Goal: Information Seeking & Learning: Learn about a topic

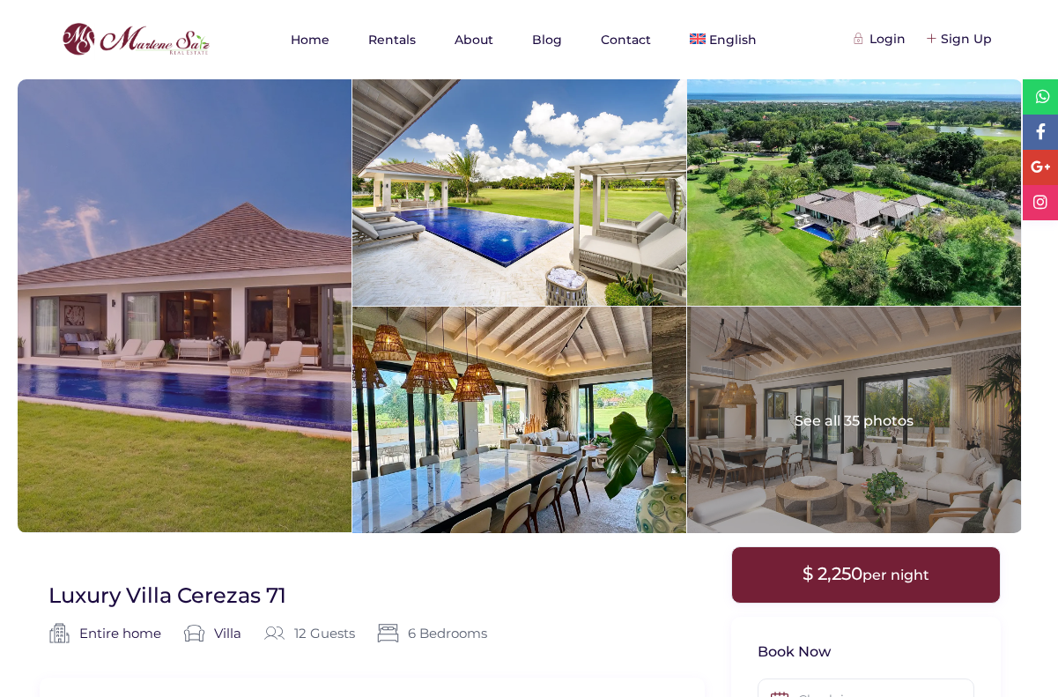
click at [257, 367] on div at bounding box center [185, 305] width 334 height 453
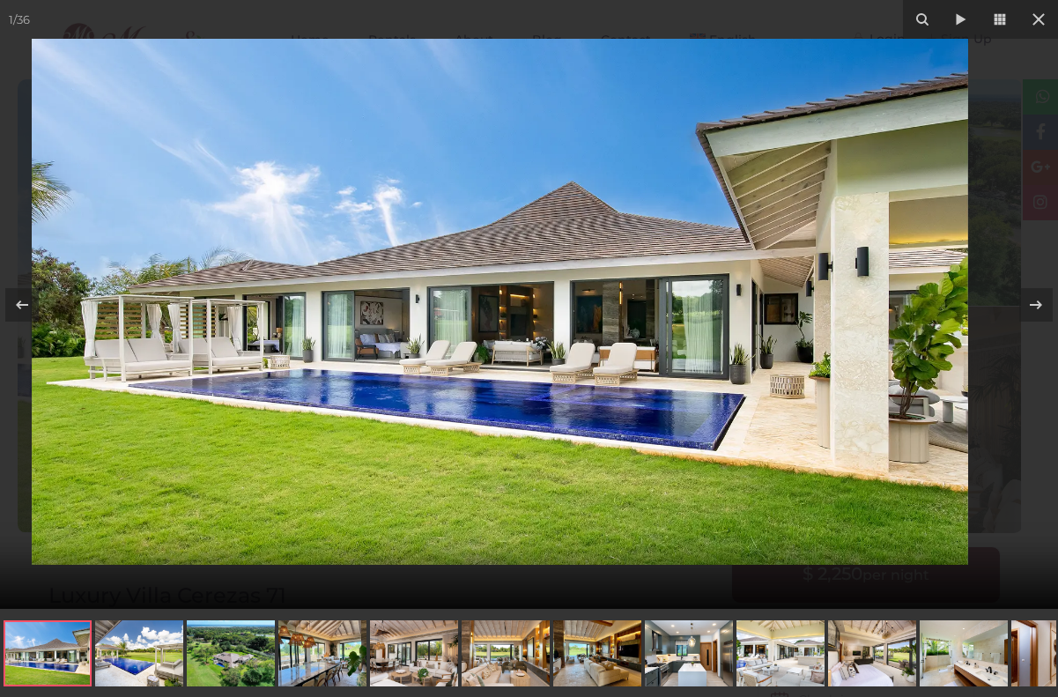
drag, startPoint x: 507, startPoint y: 312, endPoint x: 493, endPoint y: 341, distance: 32.3
click at [493, 341] on img at bounding box center [500, 302] width 936 height 526
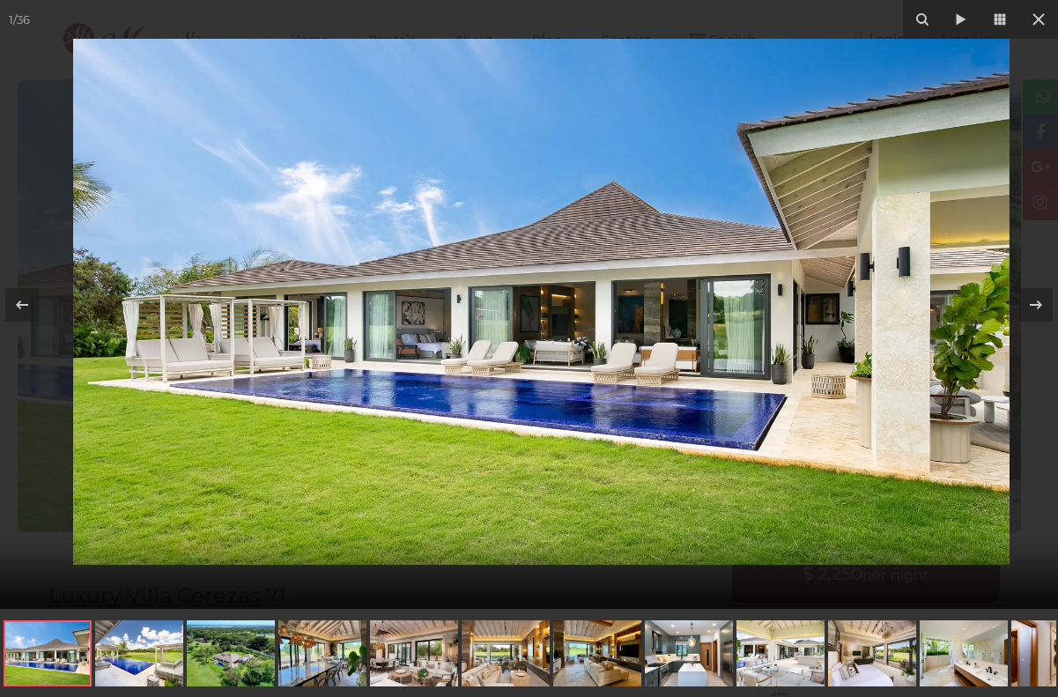
drag, startPoint x: 454, startPoint y: 255, endPoint x: 472, endPoint y: 247, distance: 20.5
click at [472, 247] on img at bounding box center [541, 302] width 936 height 526
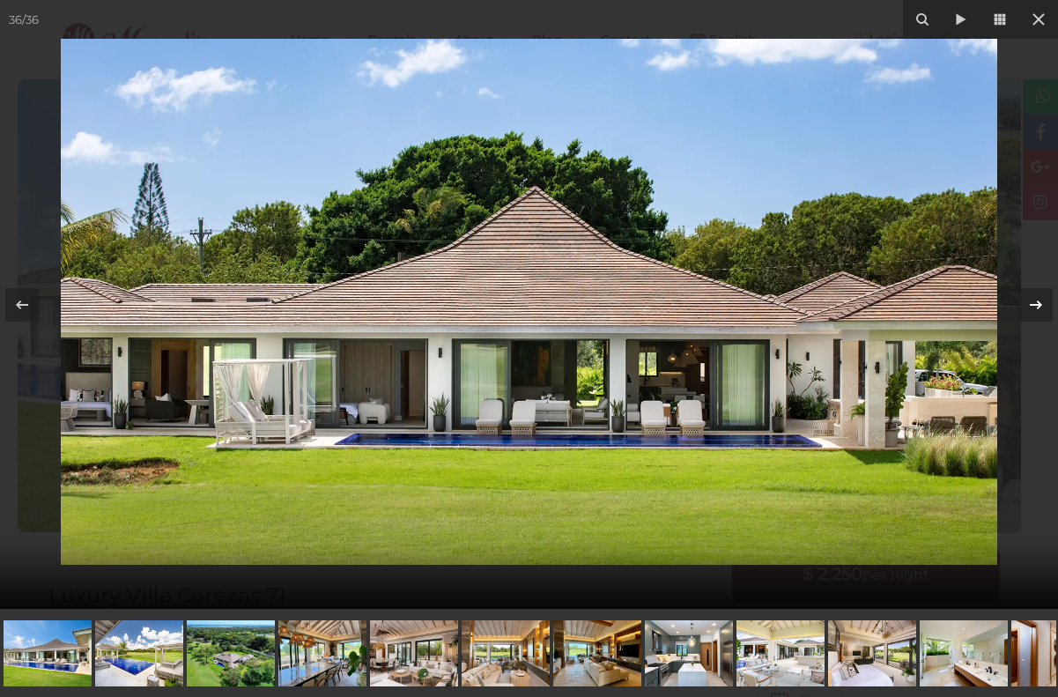
click at [1036, 302] on icon at bounding box center [1035, 304] width 21 height 21
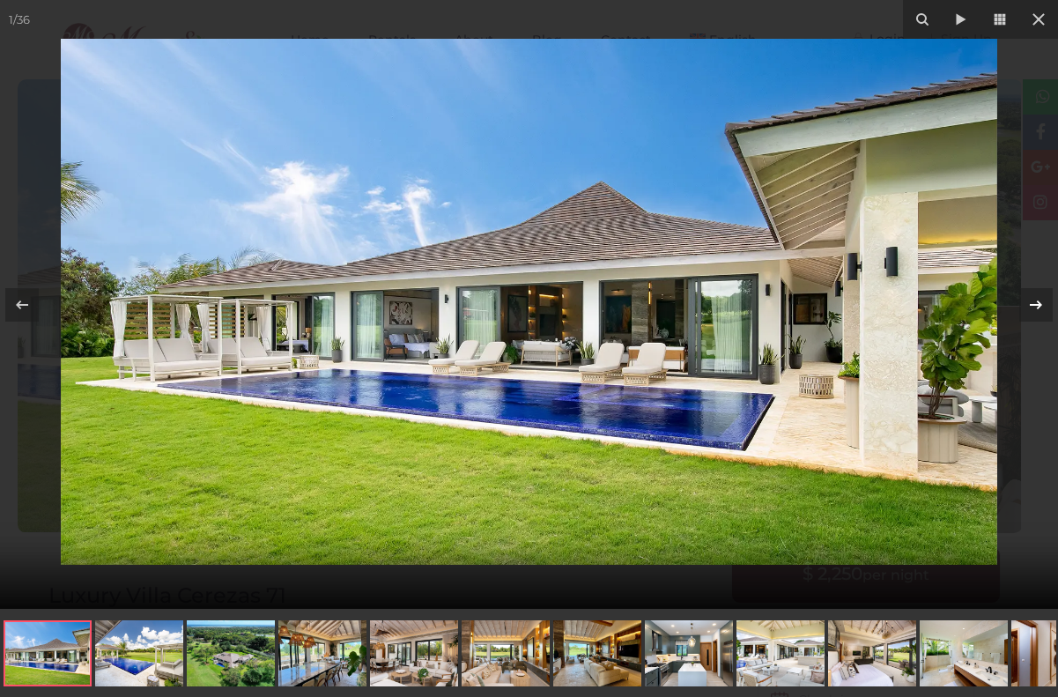
click at [1045, 292] on div at bounding box center [1035, 304] width 33 height 33
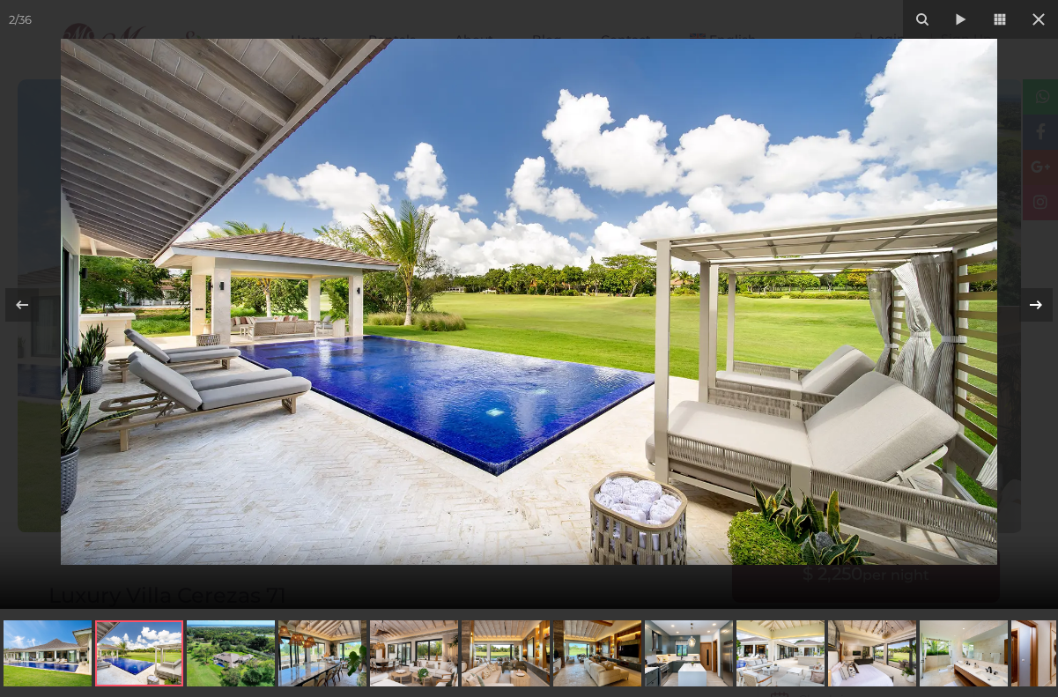
click at [1039, 301] on icon at bounding box center [1035, 304] width 21 height 21
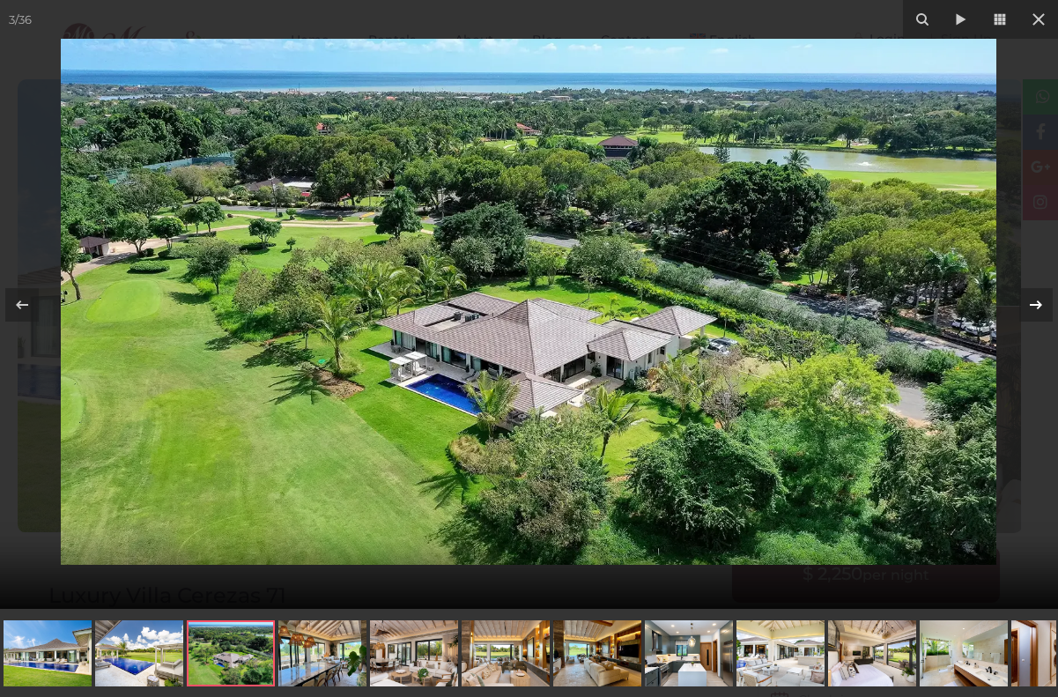
click at [1046, 301] on div at bounding box center [1035, 304] width 33 height 33
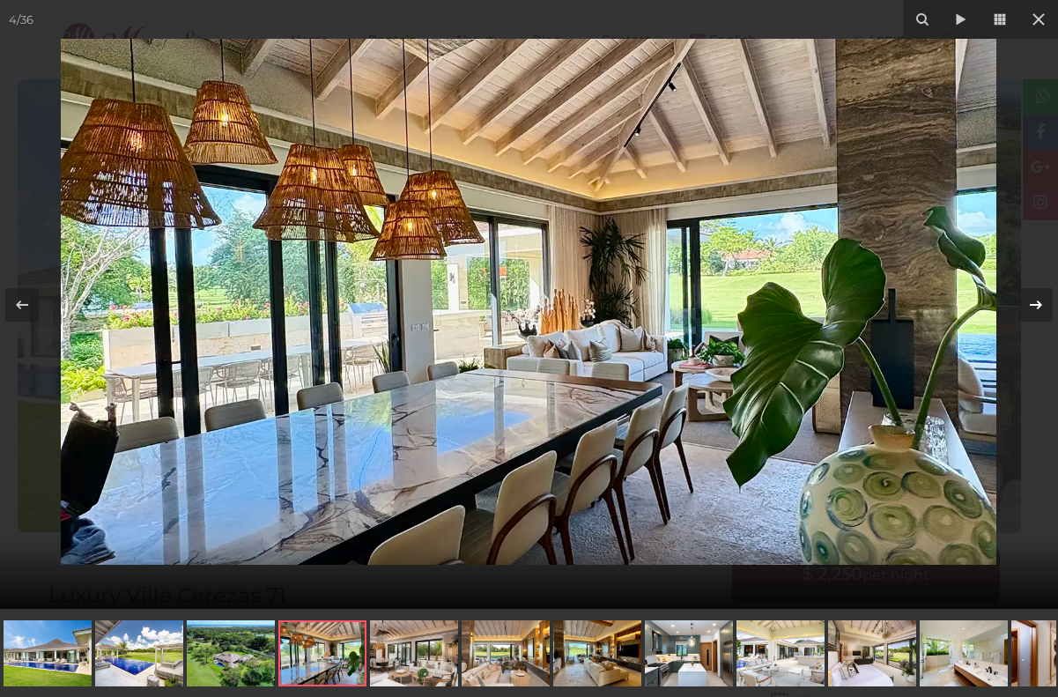
click at [1045, 301] on icon at bounding box center [1035, 304] width 21 height 21
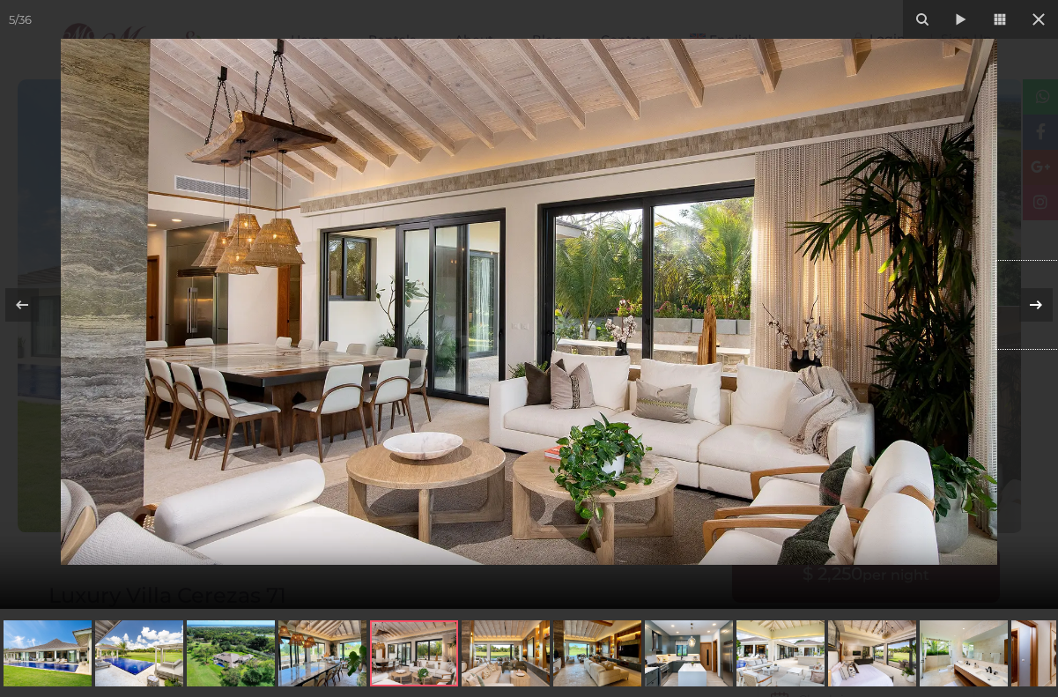
click at [1032, 307] on icon at bounding box center [1035, 304] width 21 height 21
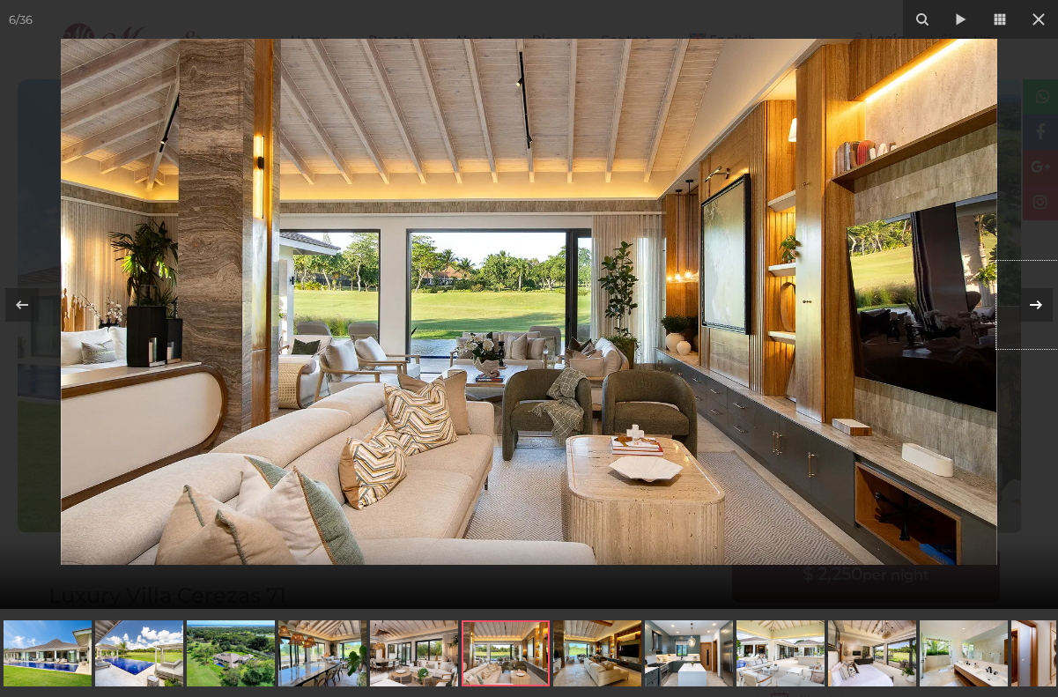
click at [1030, 302] on icon at bounding box center [1035, 304] width 21 height 21
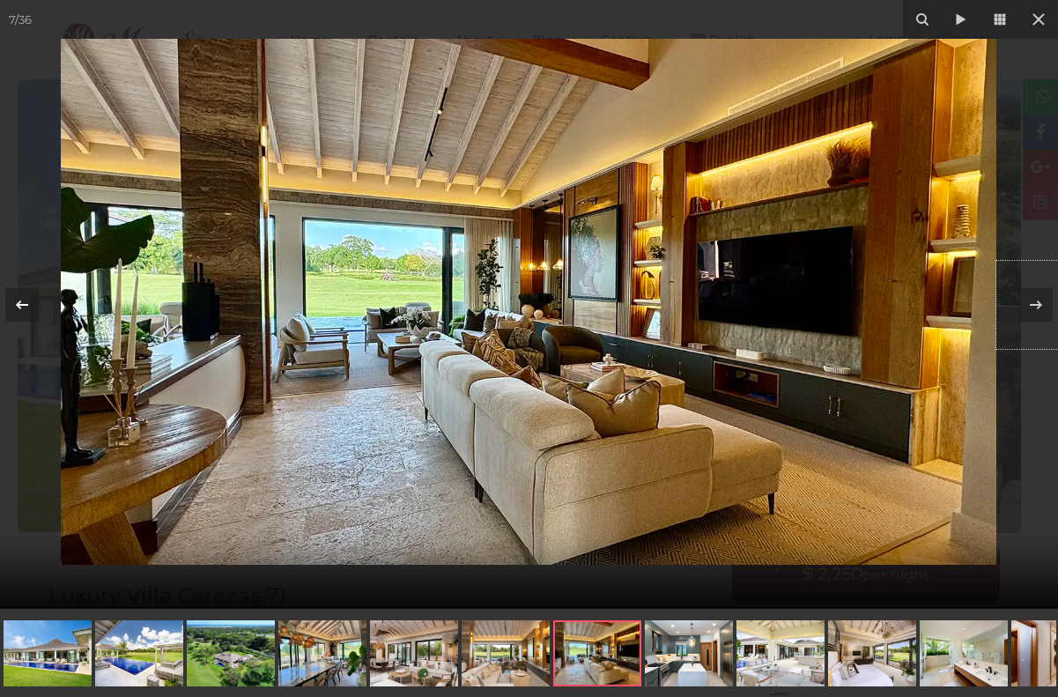
click at [23, 303] on icon at bounding box center [21, 304] width 21 height 21
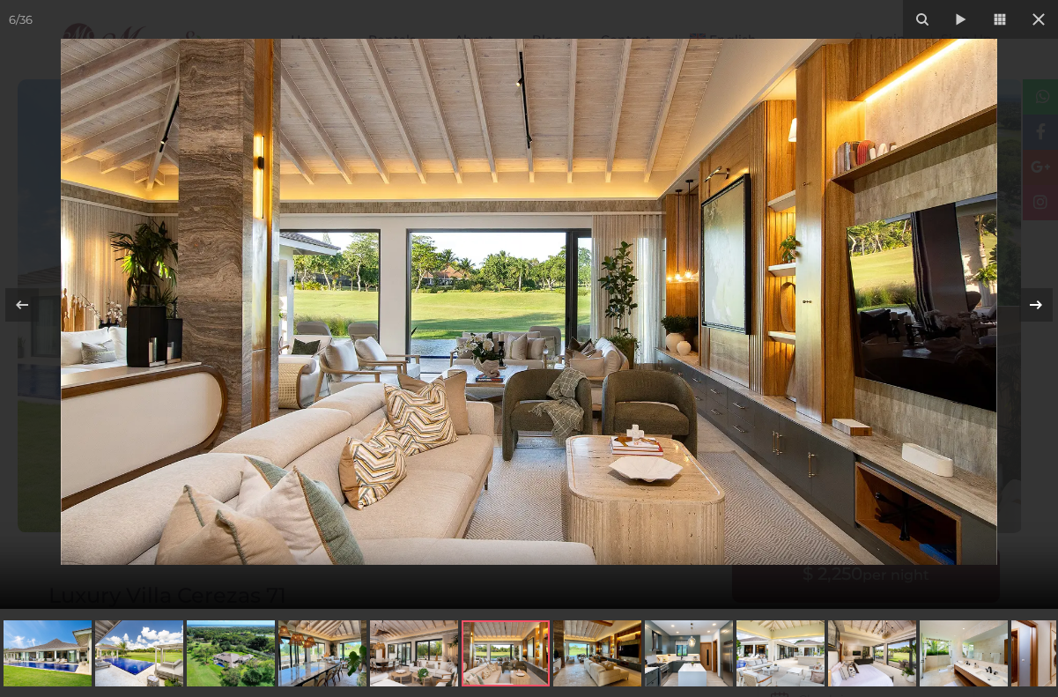
click at [1037, 310] on icon at bounding box center [1035, 304] width 21 height 21
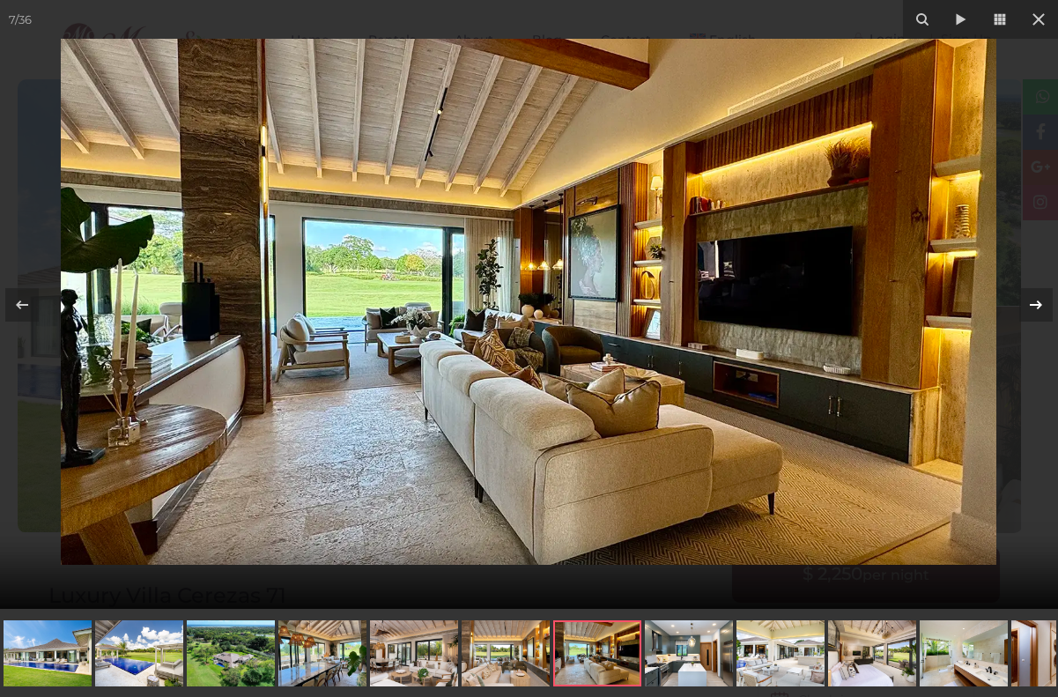
click at [1042, 297] on icon at bounding box center [1035, 304] width 21 height 21
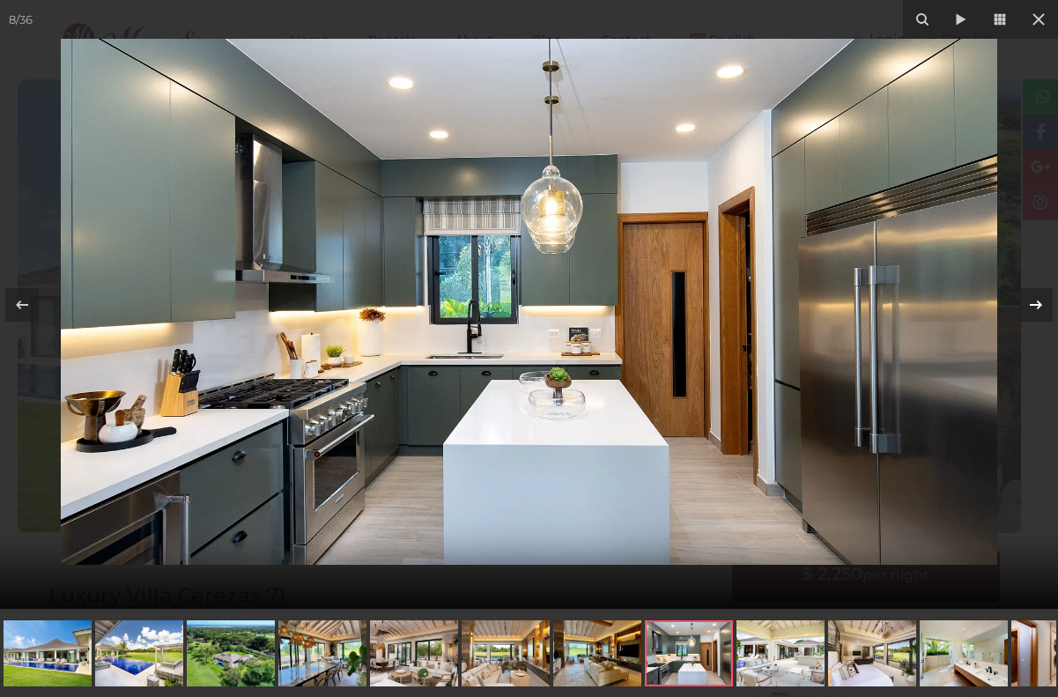
click at [1043, 304] on icon at bounding box center [1035, 304] width 21 height 21
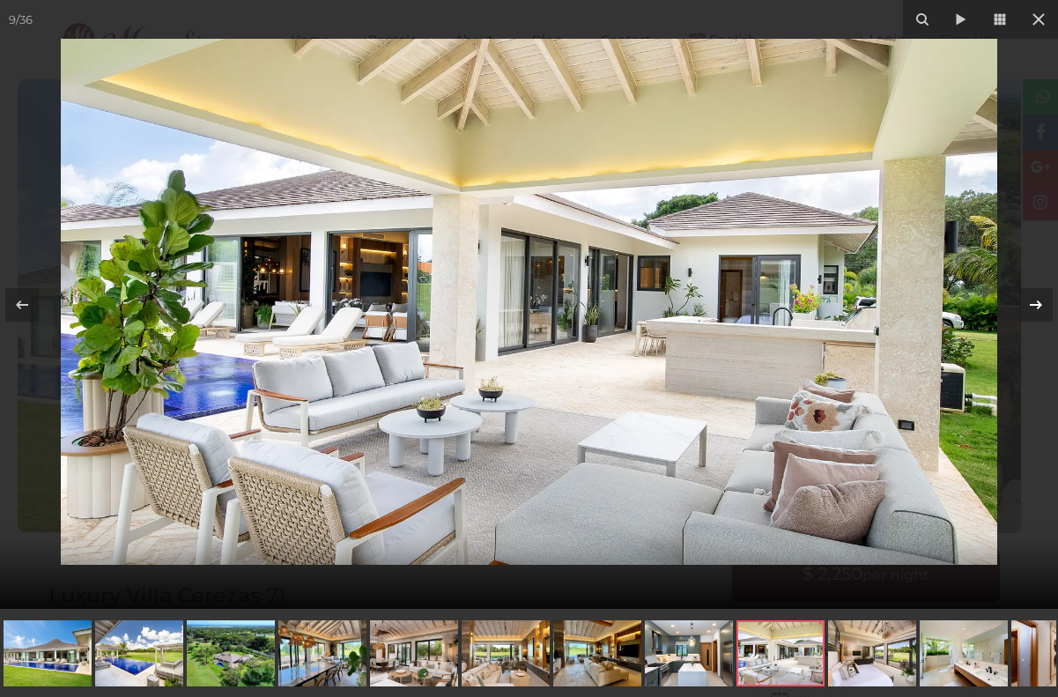
click at [1033, 310] on icon at bounding box center [1035, 304] width 21 height 21
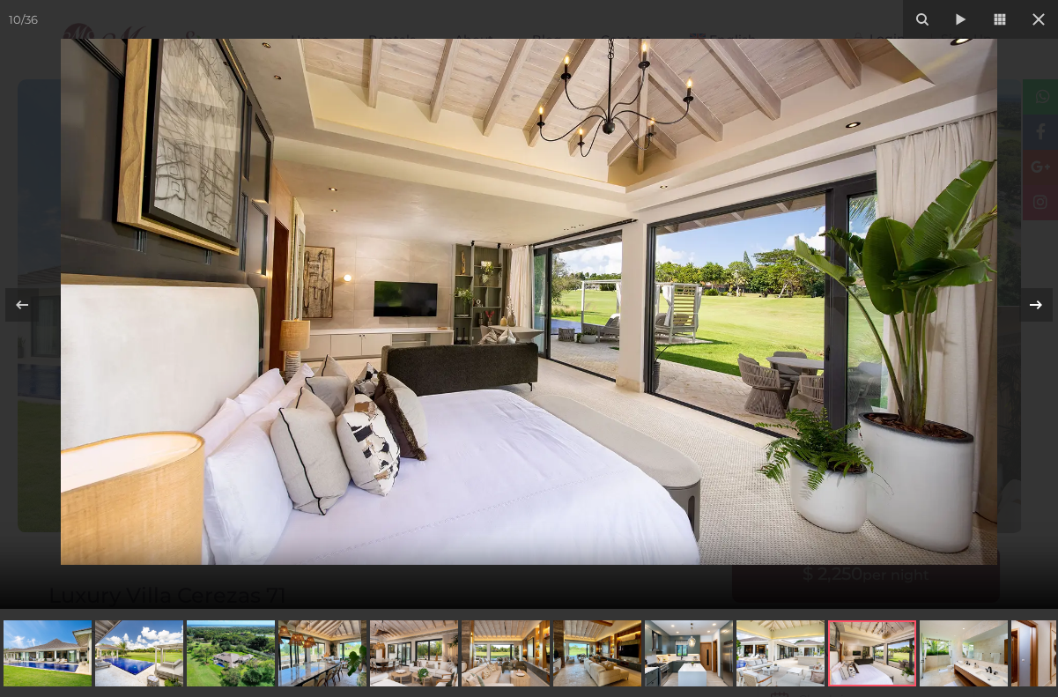
click at [1030, 300] on icon at bounding box center [1035, 304] width 21 height 21
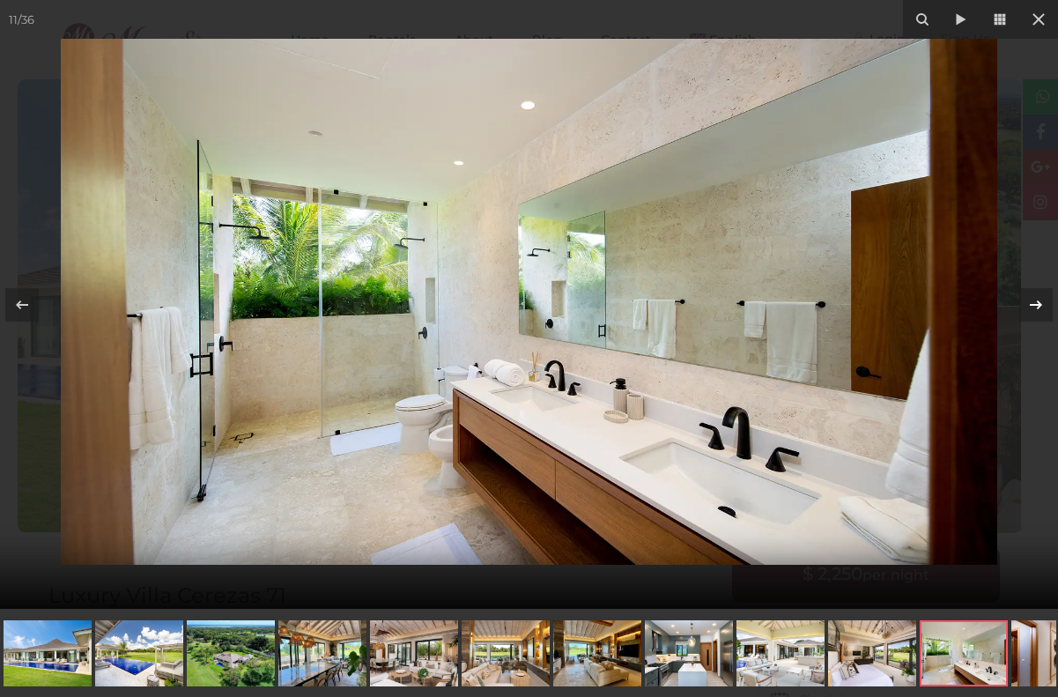
click at [1041, 309] on icon at bounding box center [1035, 304] width 21 height 21
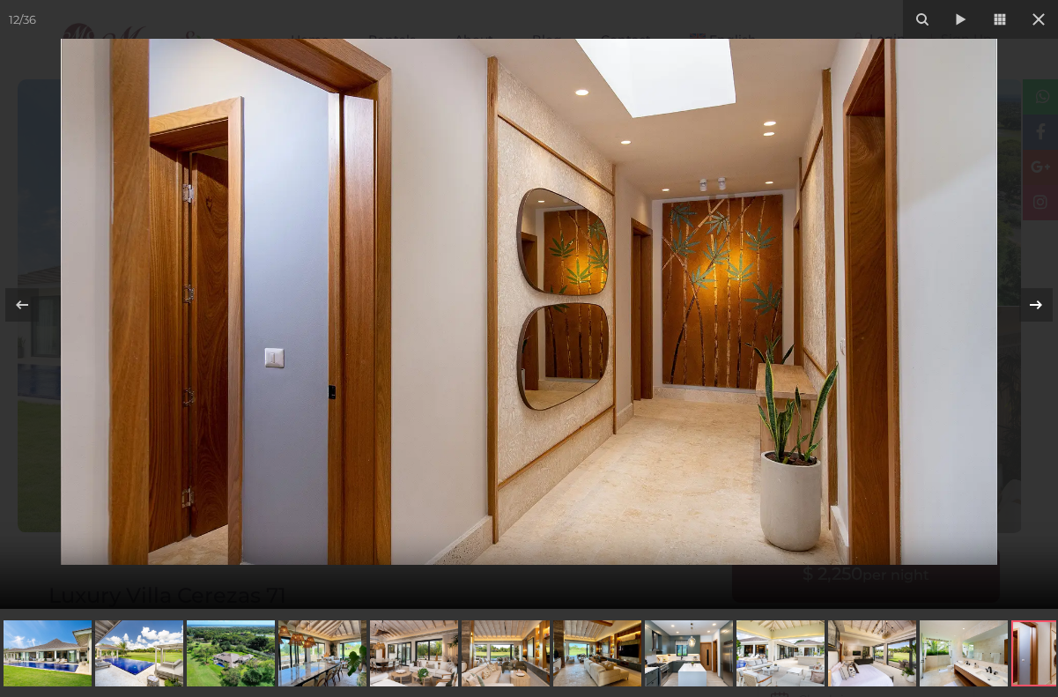
click at [1044, 302] on icon at bounding box center [1035, 304] width 21 height 21
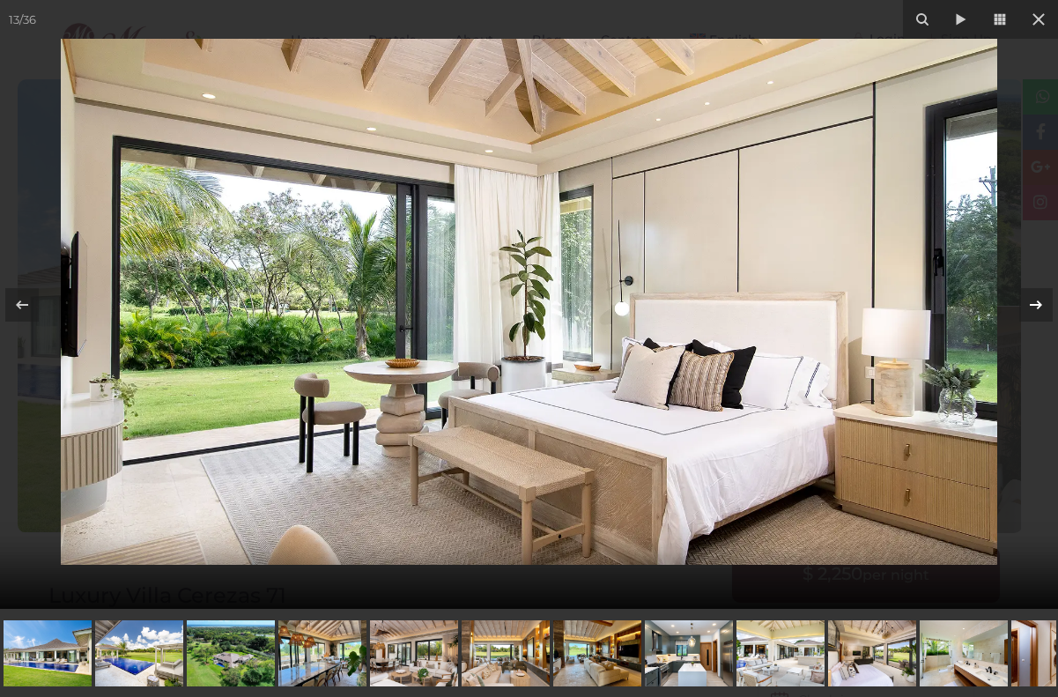
click at [1032, 306] on icon at bounding box center [1035, 304] width 21 height 21
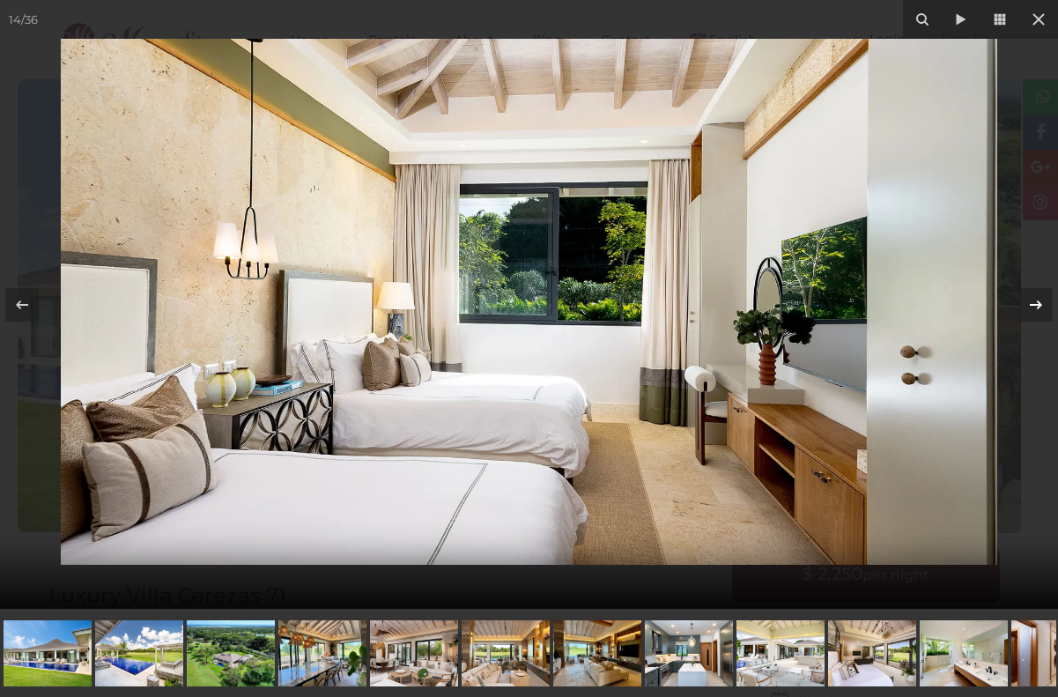
click at [1033, 314] on icon at bounding box center [1035, 304] width 21 height 21
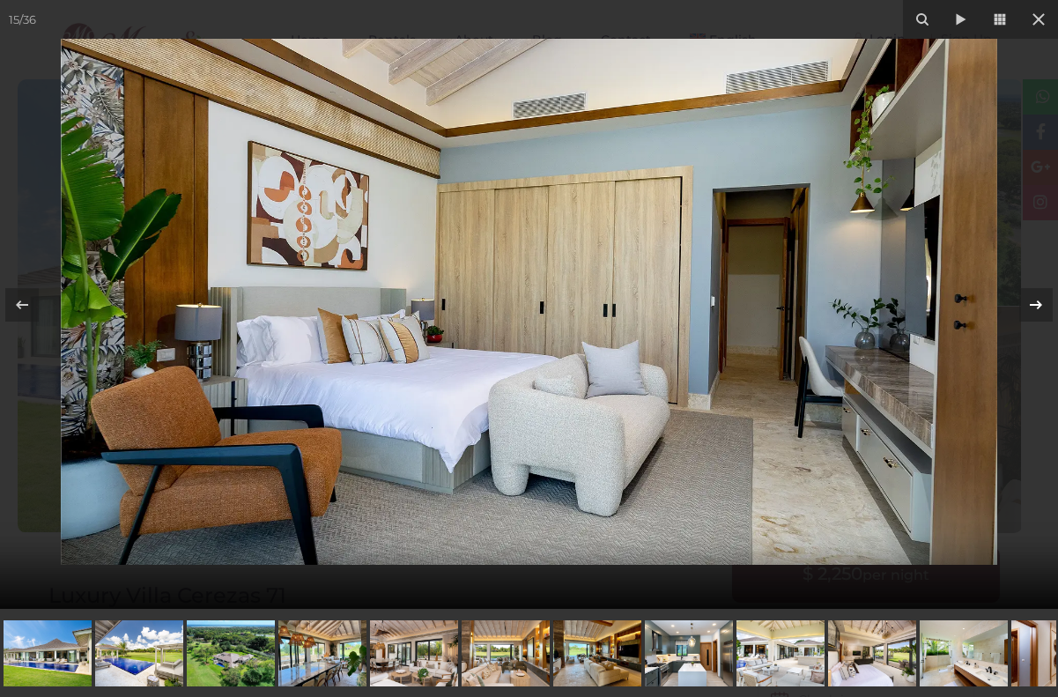
click at [1038, 303] on icon at bounding box center [1035, 303] width 12 height 9
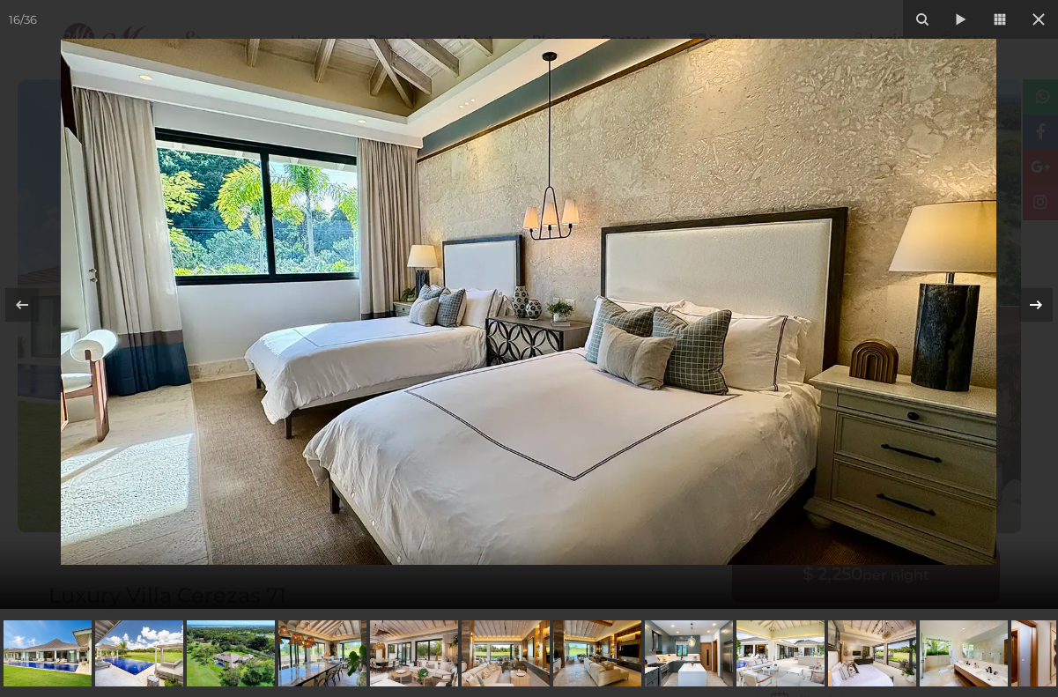
click at [1031, 306] on icon at bounding box center [1035, 304] width 21 height 21
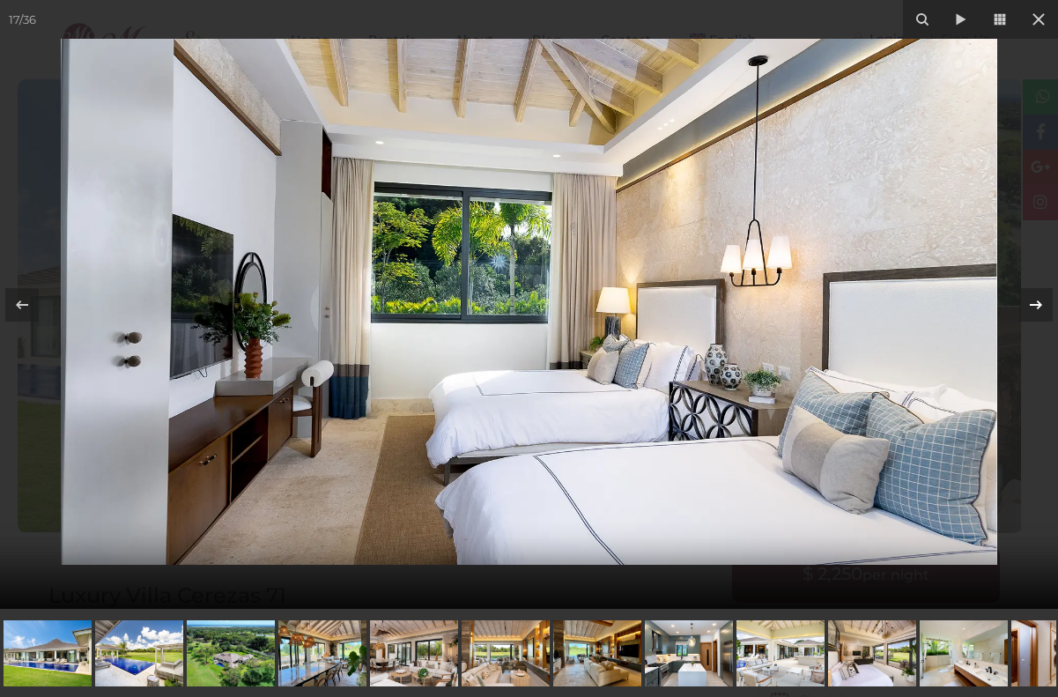
click at [1031, 306] on icon at bounding box center [1035, 304] width 21 height 21
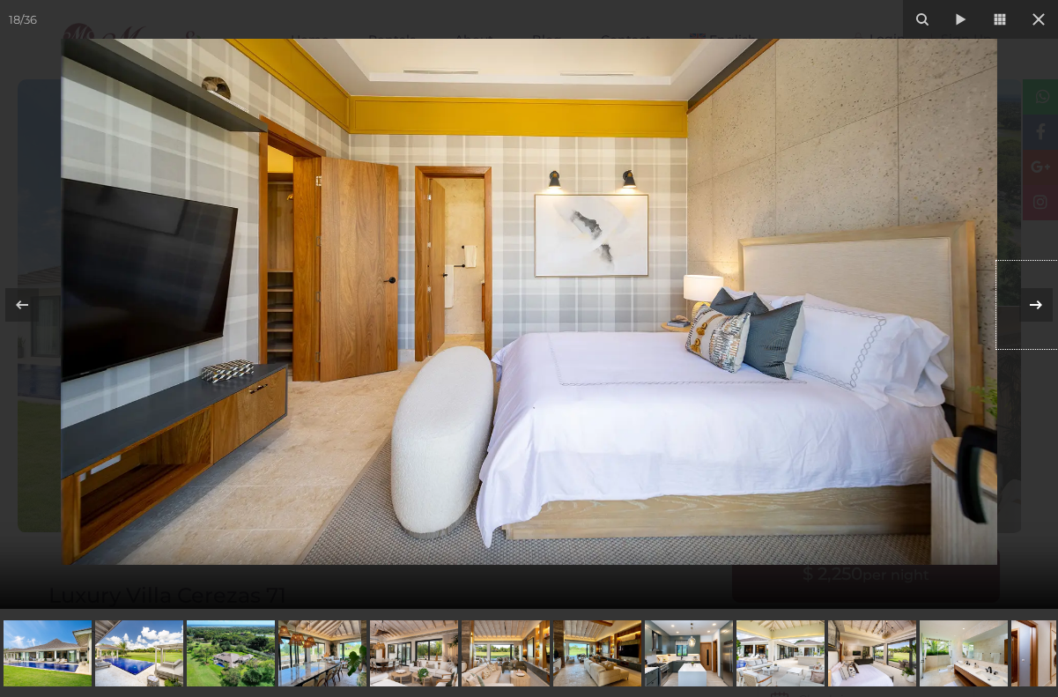
click at [1038, 306] on icon at bounding box center [1035, 303] width 12 height 9
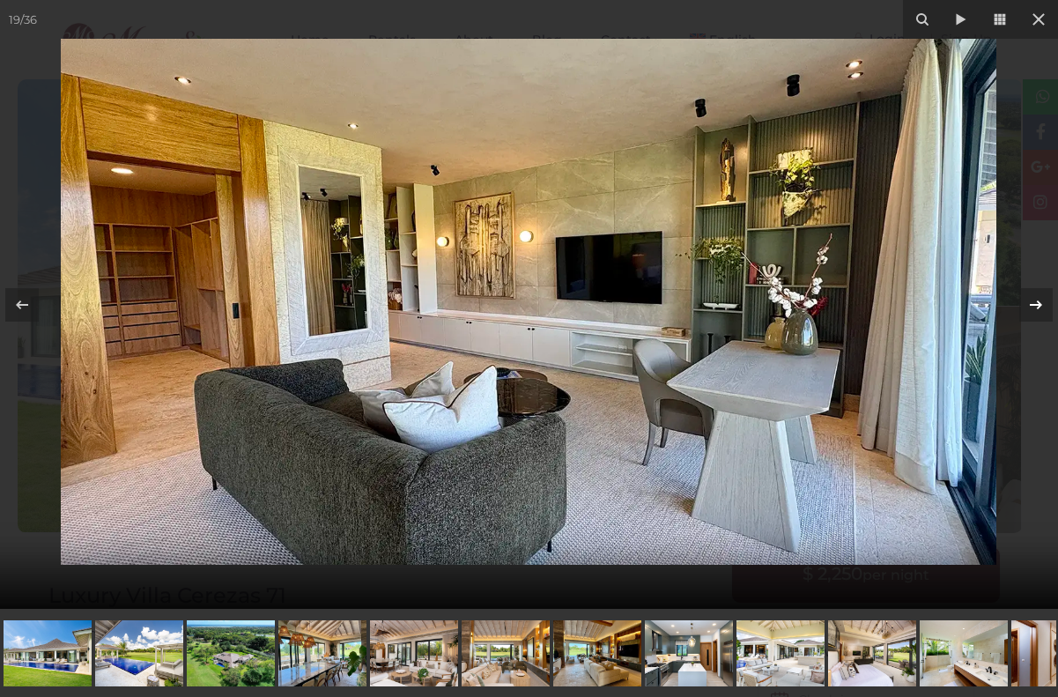
click at [1038, 308] on icon at bounding box center [1035, 304] width 21 height 21
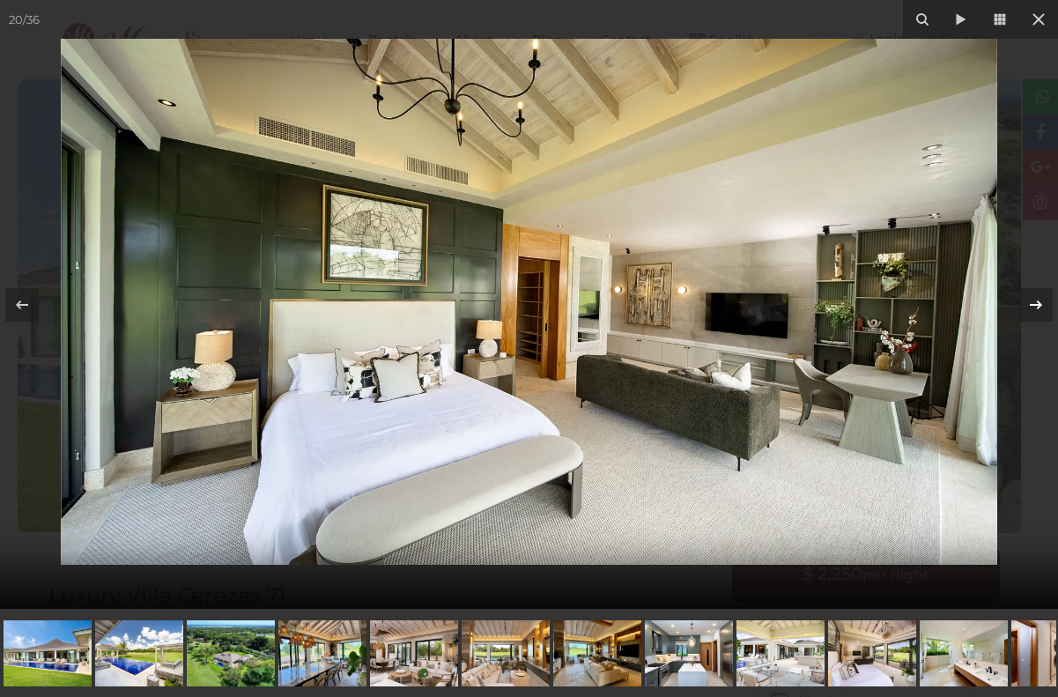
click at [1037, 298] on icon at bounding box center [1035, 304] width 21 height 21
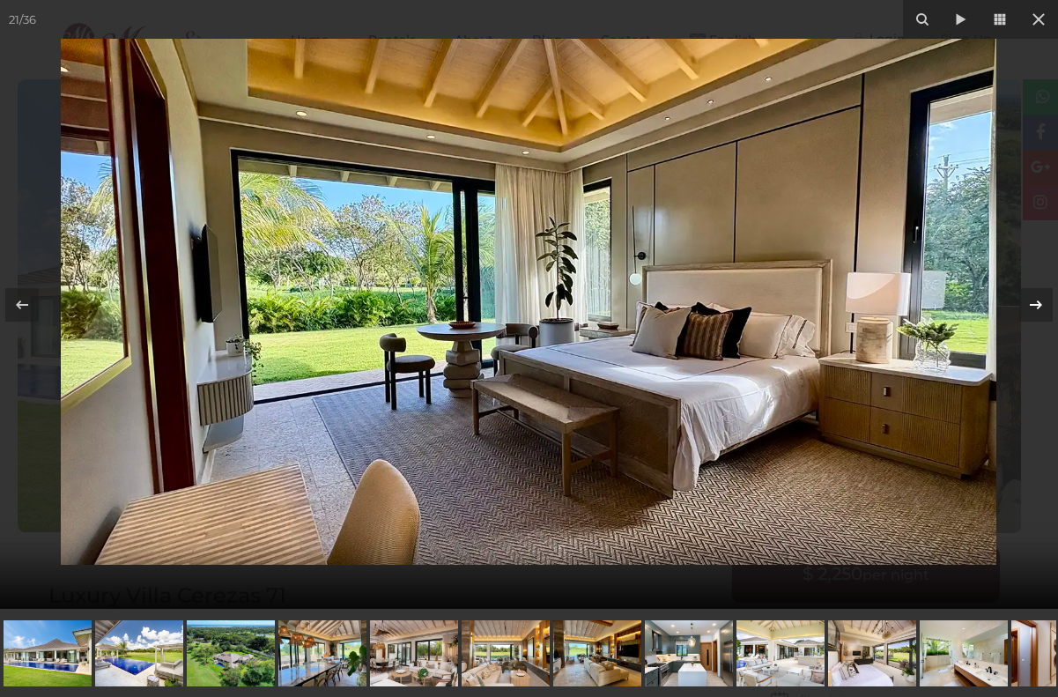
click at [1037, 298] on icon at bounding box center [1035, 304] width 21 height 21
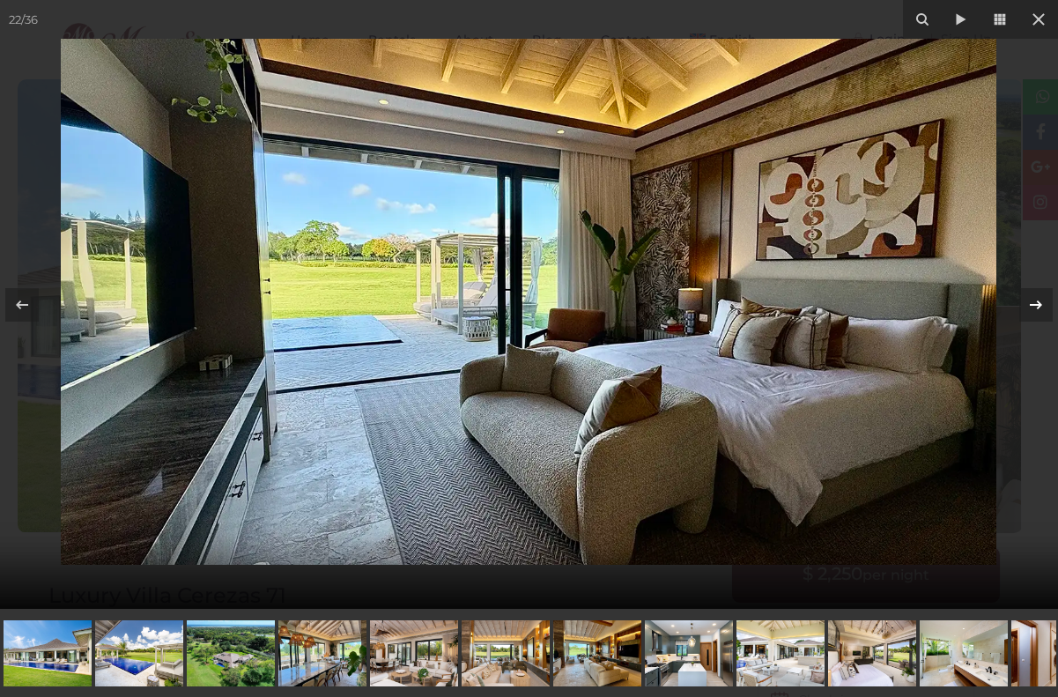
click at [1037, 299] on icon at bounding box center [1035, 304] width 21 height 21
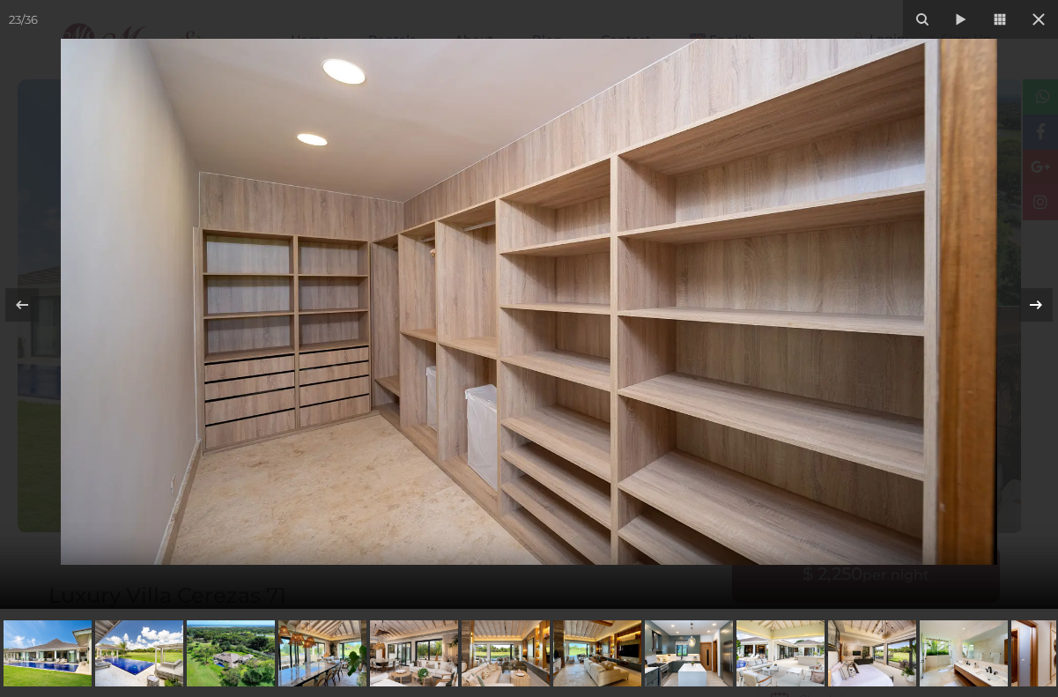
click at [1038, 303] on icon at bounding box center [1035, 303] width 12 height 9
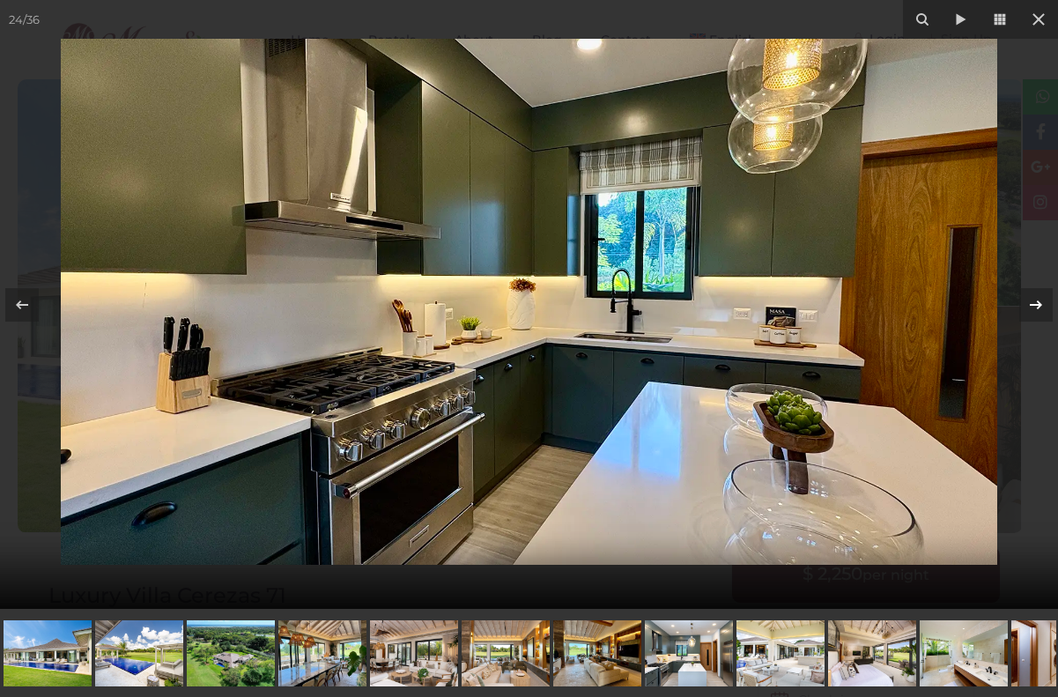
click at [1039, 301] on icon at bounding box center [1035, 303] width 12 height 9
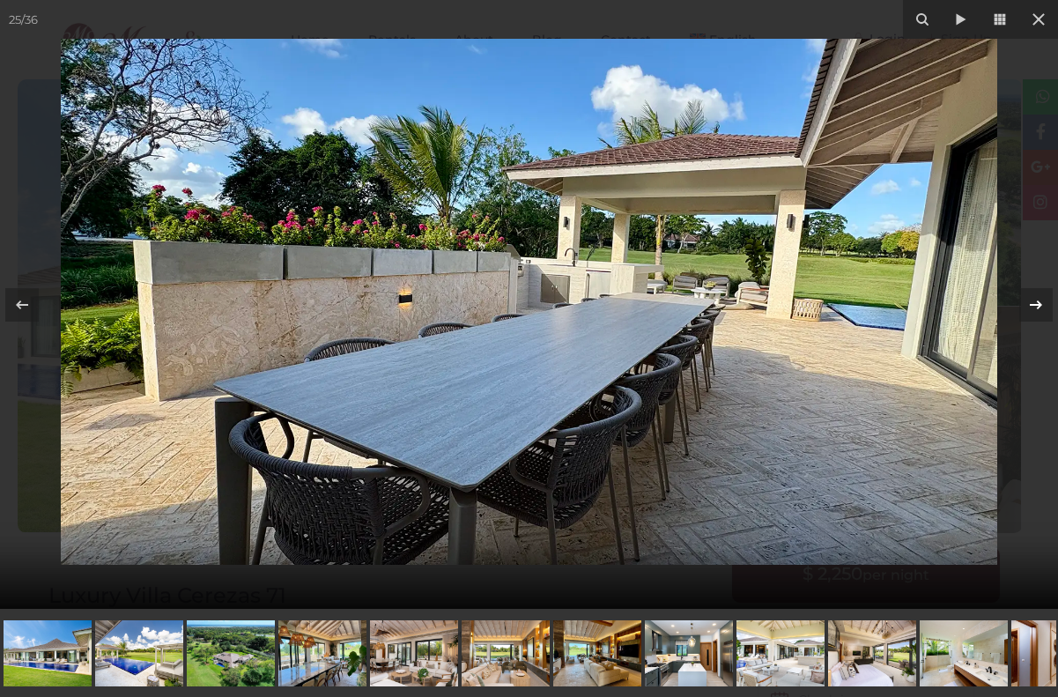
click at [1038, 308] on icon at bounding box center [1035, 304] width 21 height 21
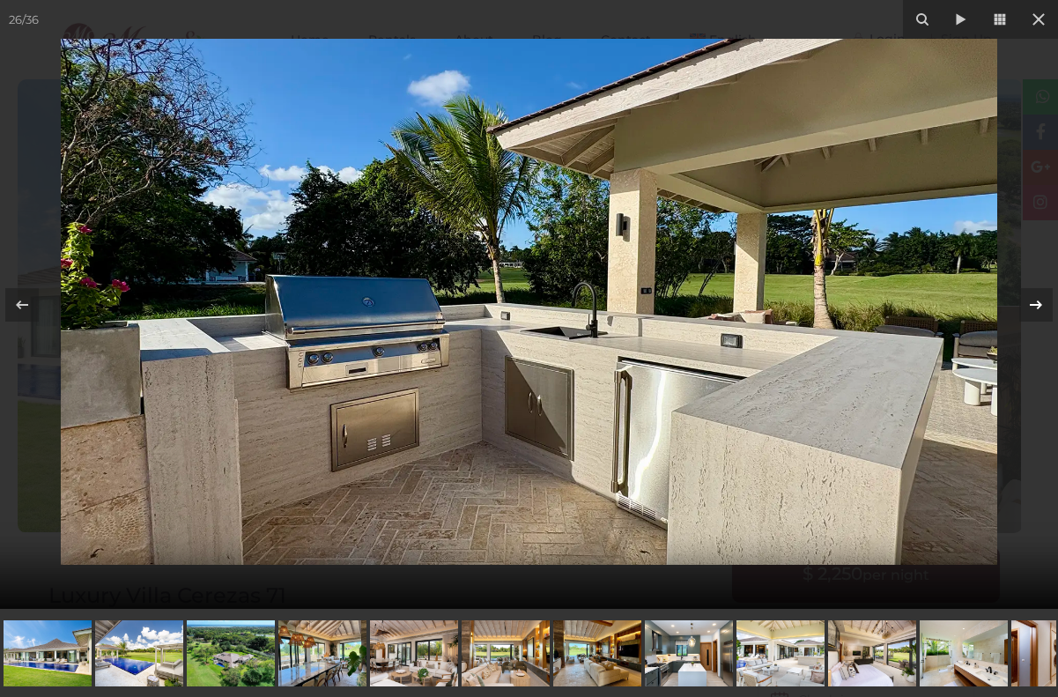
click at [1037, 305] on icon at bounding box center [1035, 304] width 21 height 21
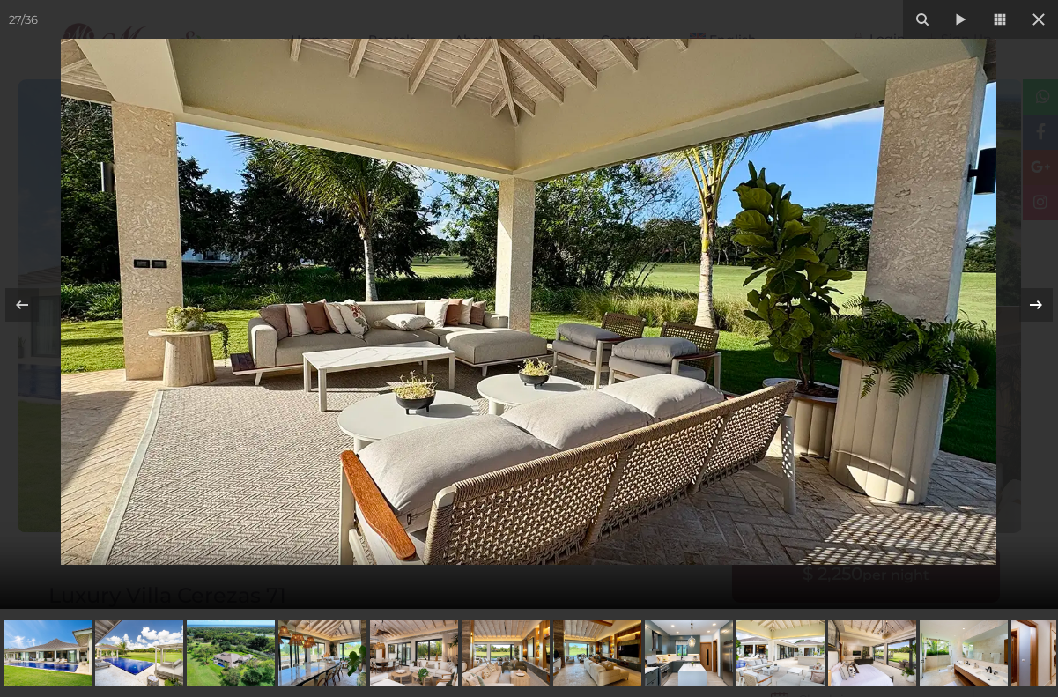
click at [1038, 299] on icon at bounding box center [1035, 304] width 21 height 21
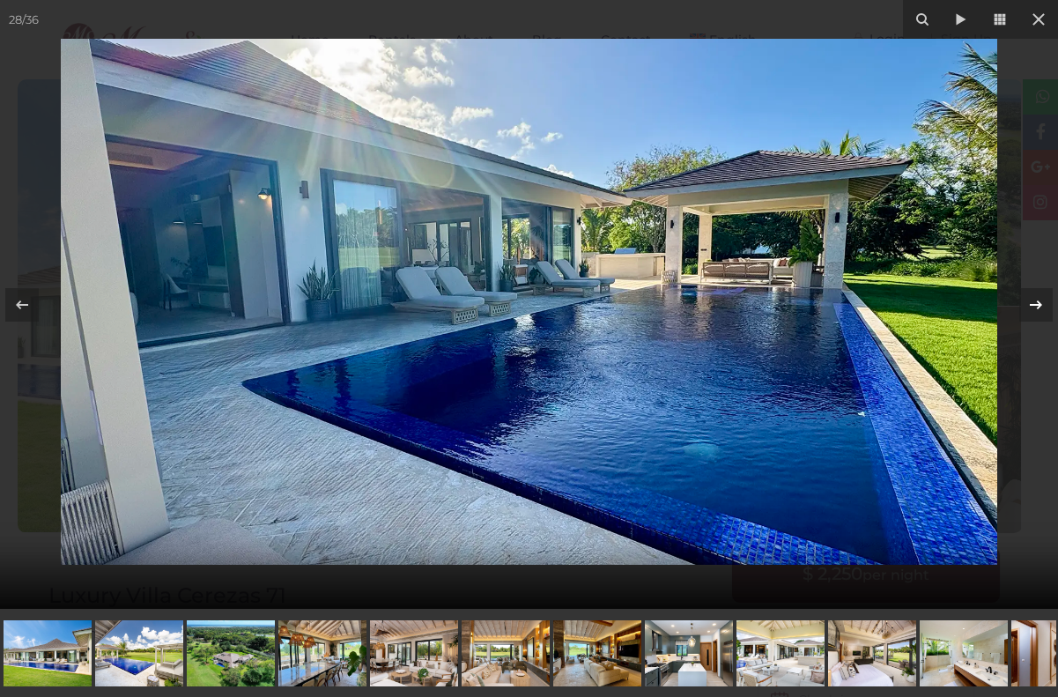
click at [1038, 302] on icon at bounding box center [1035, 303] width 12 height 9
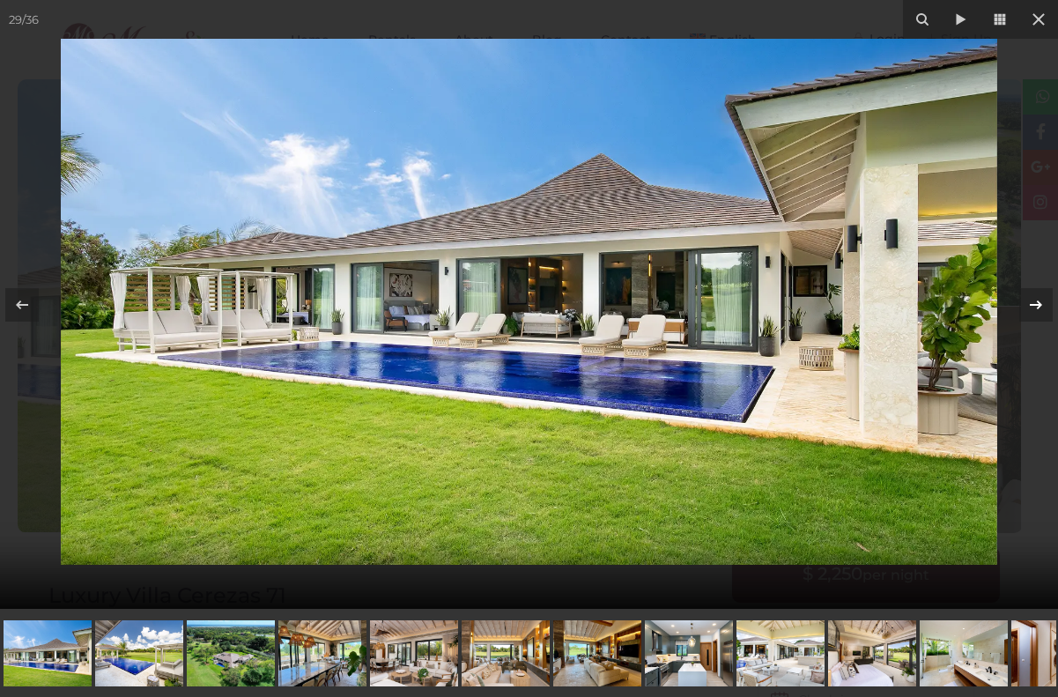
click at [1038, 302] on icon at bounding box center [1035, 303] width 12 height 9
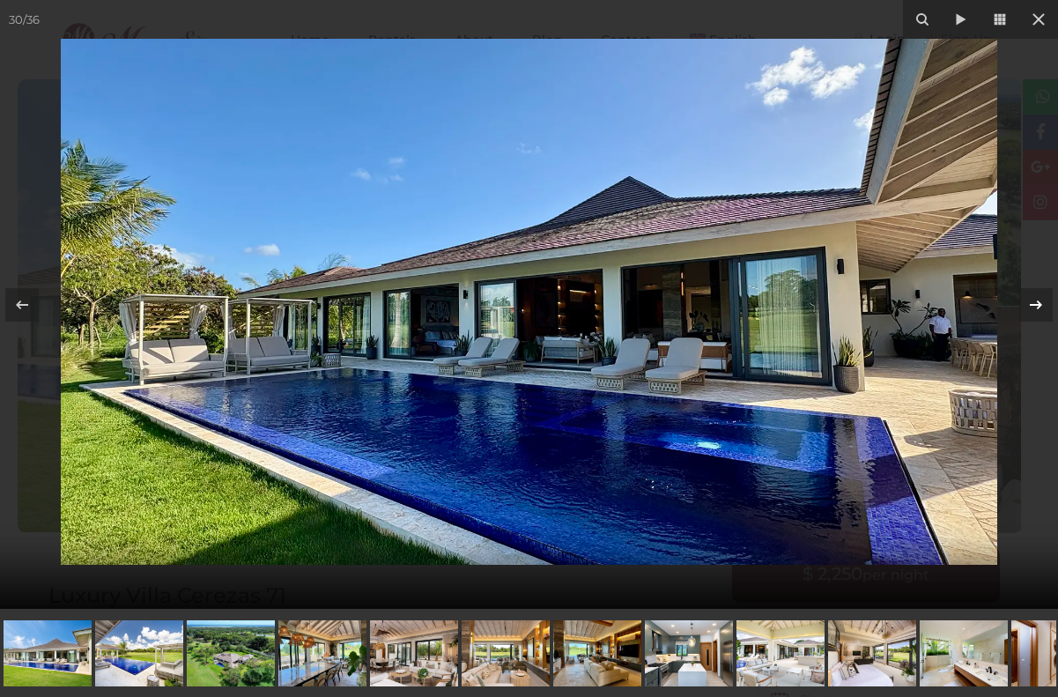
click at [1035, 261] on button at bounding box center [1027, 305] width 62 height 88
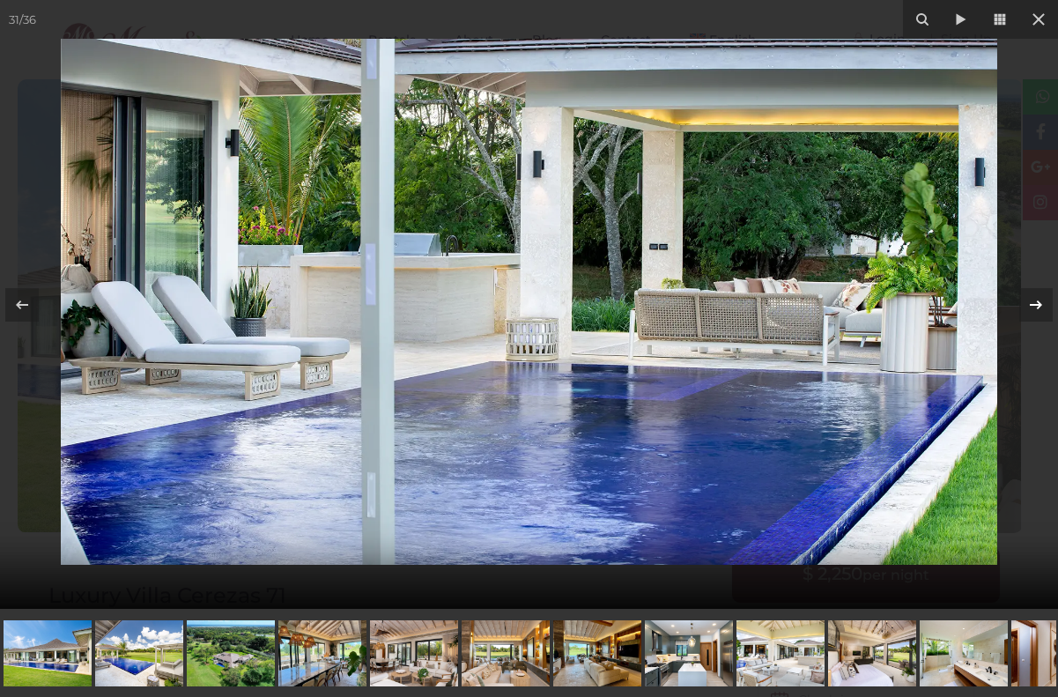
click at [1035, 300] on icon at bounding box center [1035, 304] width 21 height 21
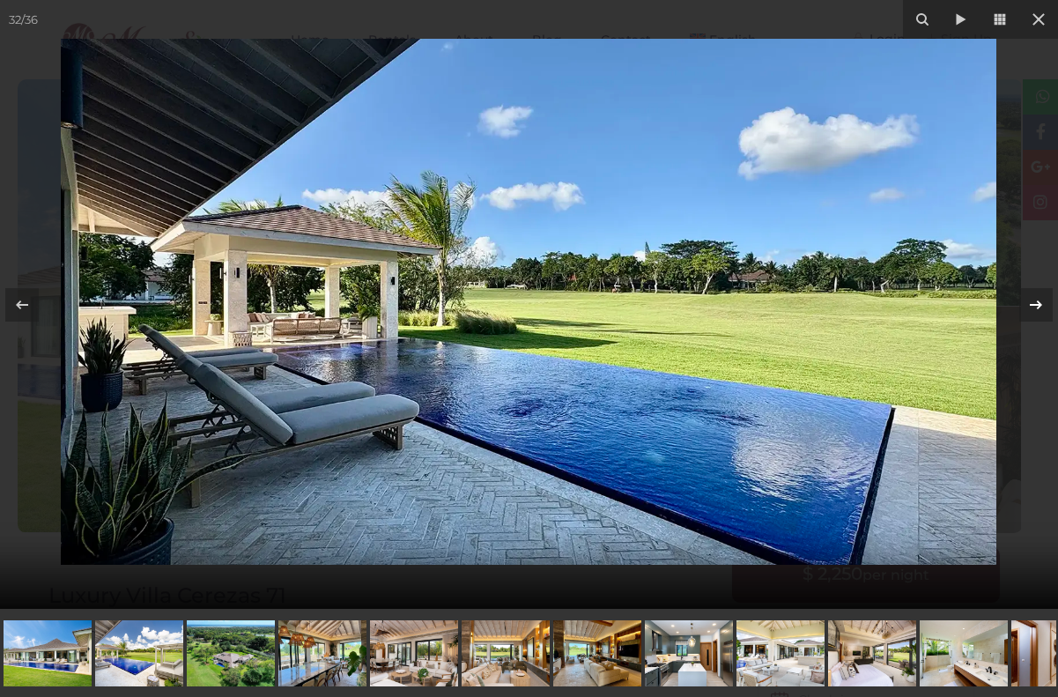
click at [1037, 304] on icon at bounding box center [1035, 303] width 12 height 9
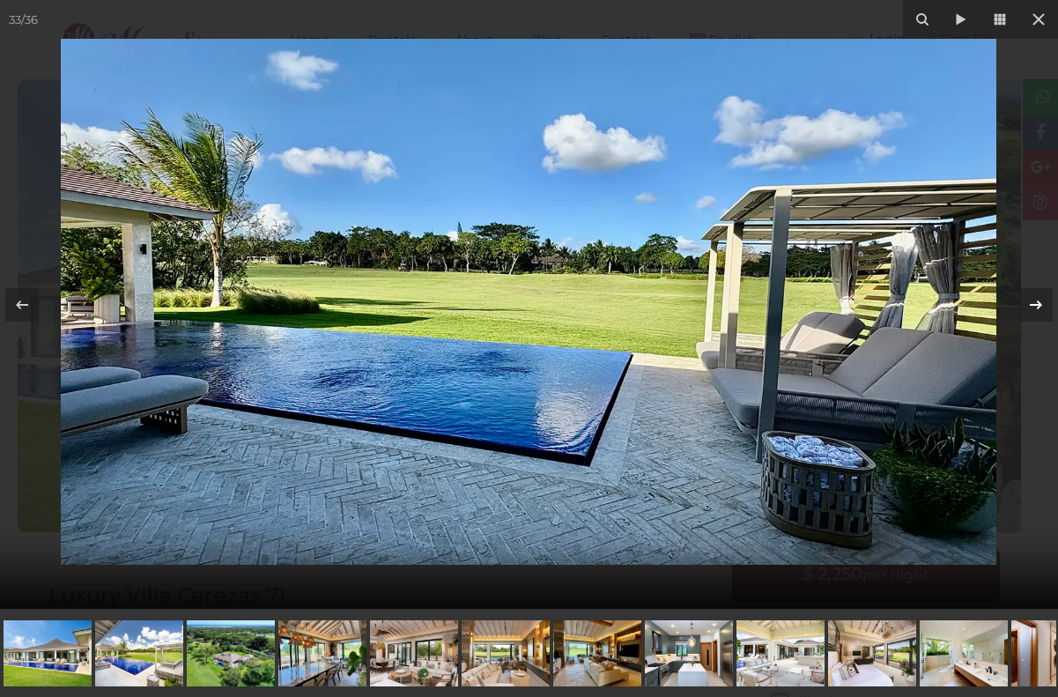
click at [1037, 305] on icon at bounding box center [1035, 304] width 21 height 21
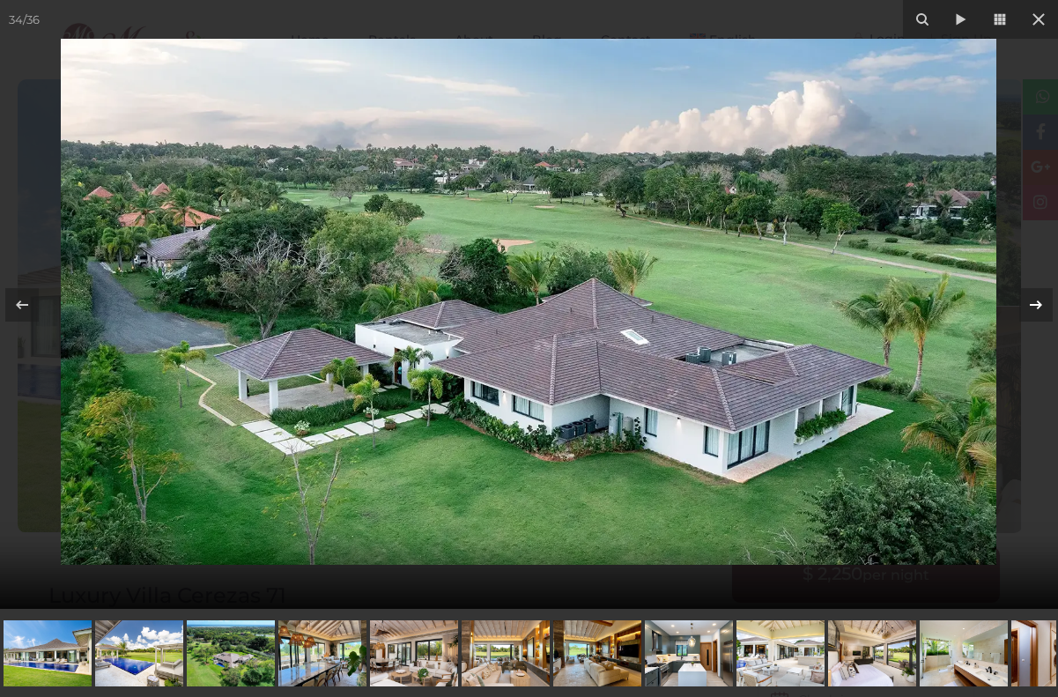
click at [1041, 306] on icon at bounding box center [1035, 304] width 21 height 21
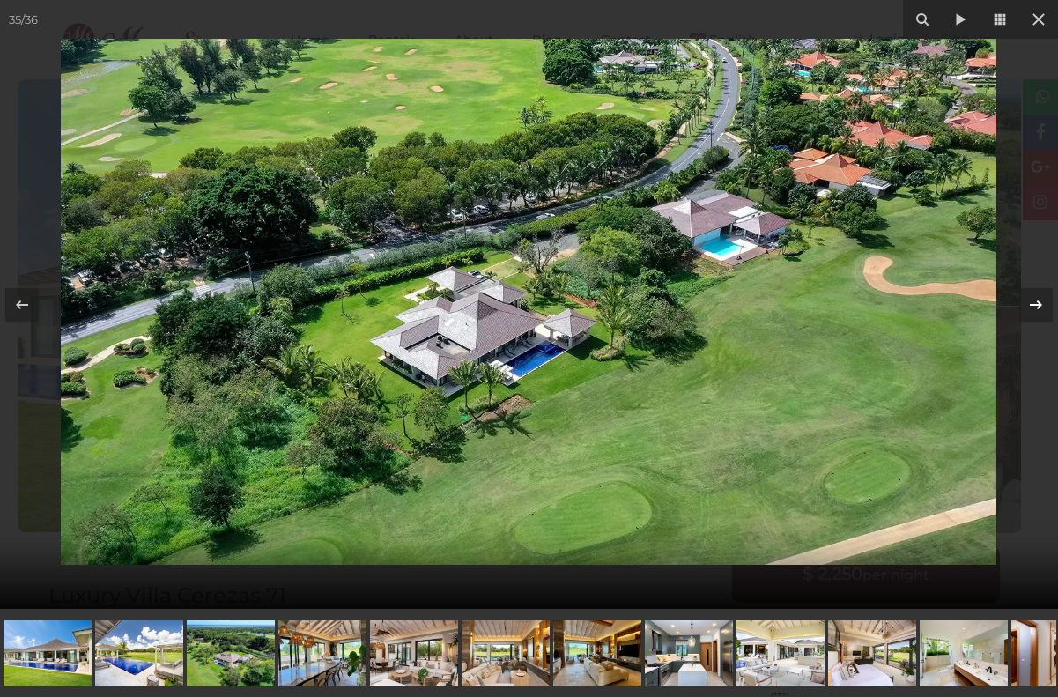
click at [1037, 306] on icon at bounding box center [1035, 304] width 21 height 21
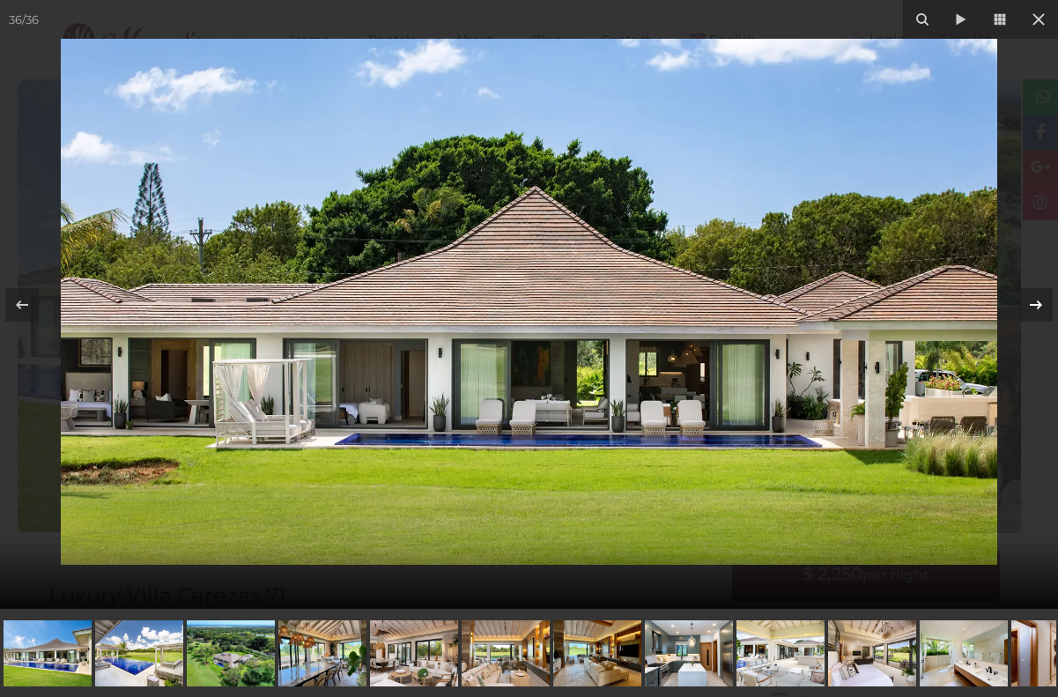
click at [1037, 306] on icon at bounding box center [1035, 304] width 21 height 21
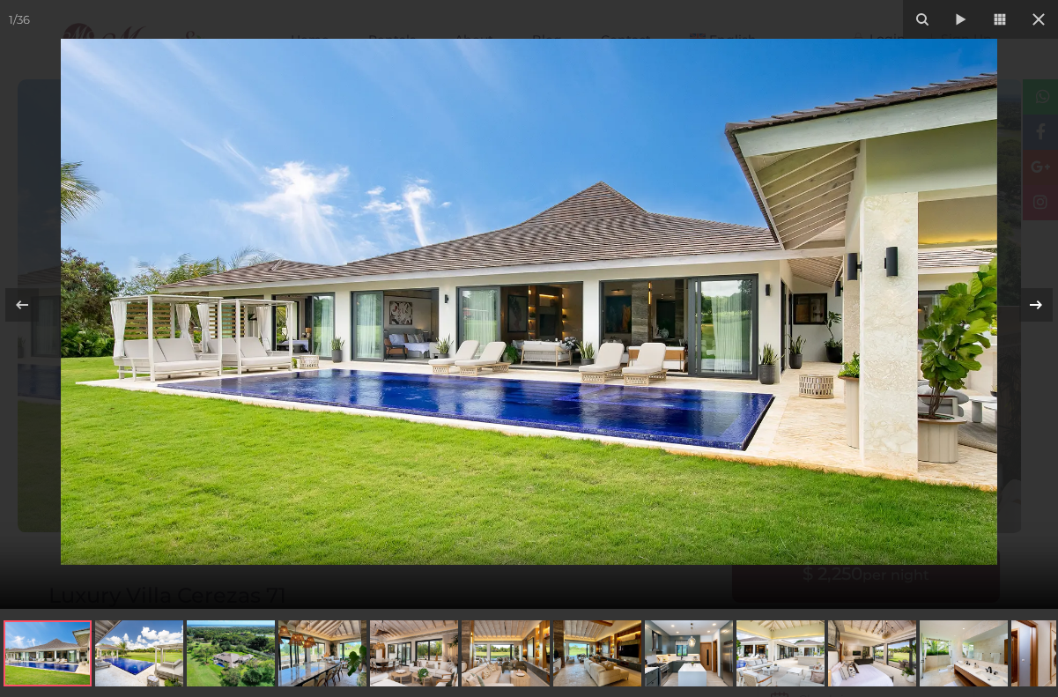
click at [1037, 306] on icon at bounding box center [1035, 304] width 21 height 21
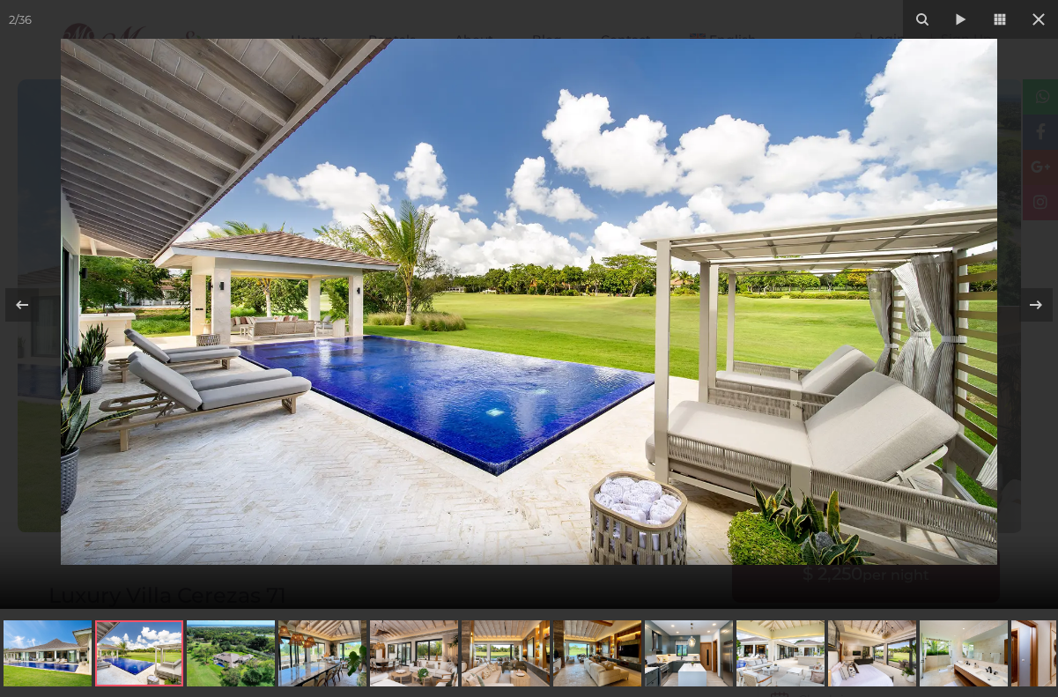
click at [1027, 249] on div at bounding box center [529, 304] width 1058 height 609
